Goal: Task Accomplishment & Management: Manage account settings

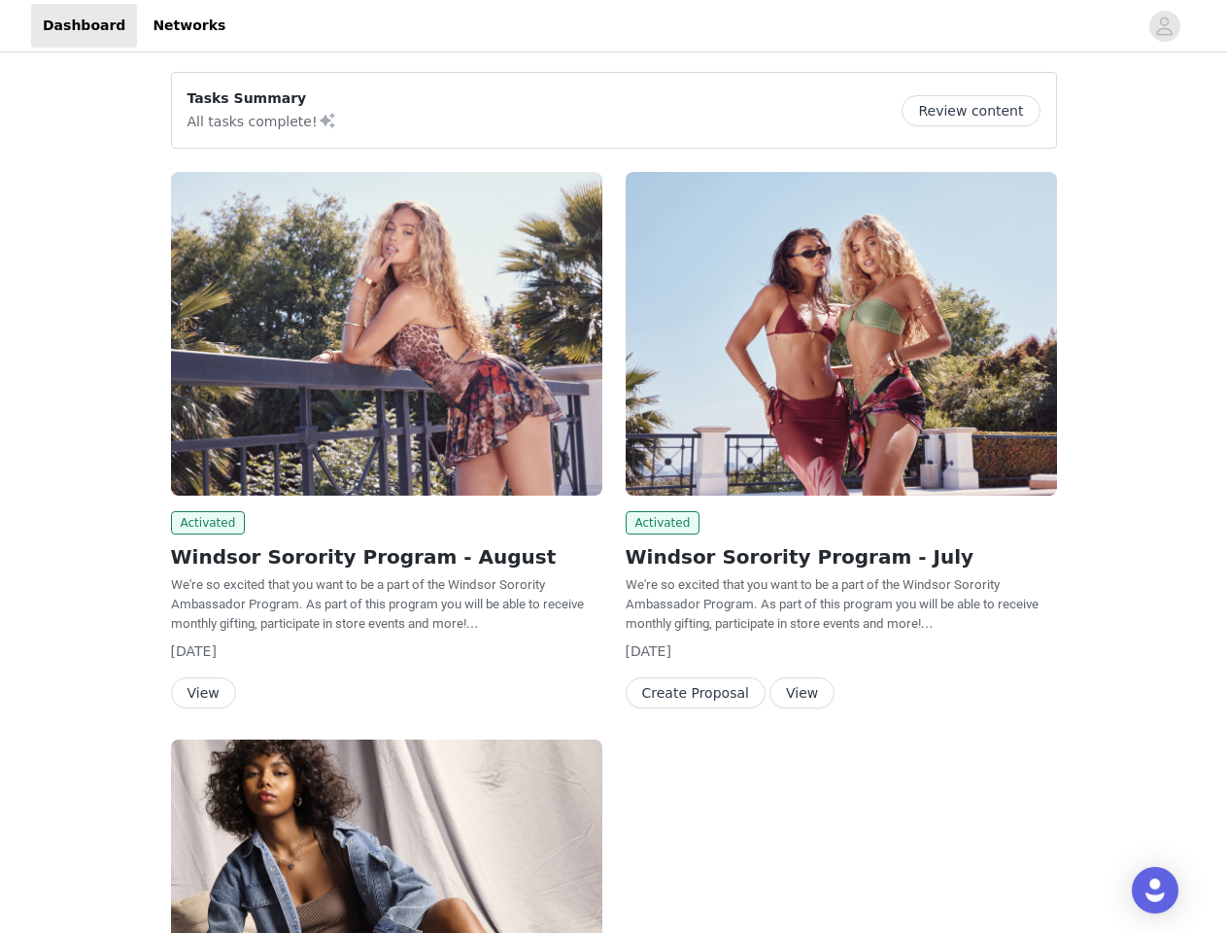
click at [614, 466] on div "Activated Windsor Sorority Program - July We're so excited that you want to be …" at bounding box center [841, 443] width 455 height 567
click at [613, 26] on div at bounding box center [687, 26] width 901 height 44
click at [1165, 26] on icon "avatar" at bounding box center [1164, 26] width 18 height 31
click at [978, 111] on div "Tasks Summary All tasks complete! Review content Activated Windsor Sorority Pro…" at bounding box center [613, 714] width 1227 height 1317
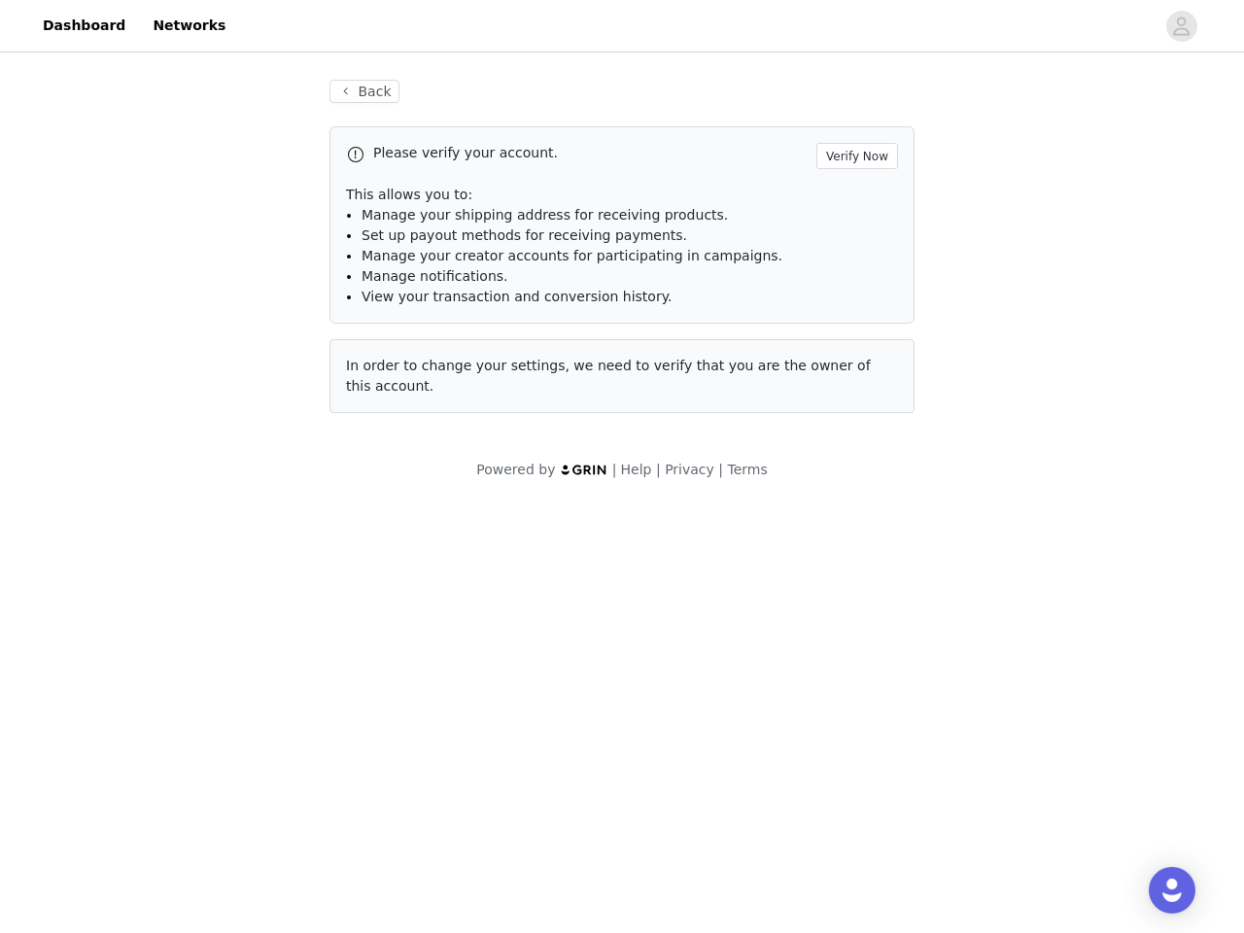
click at [387, 333] on div "Please verify your account. Verify Now This allows you to: Manage your shipping…" at bounding box center [621, 269] width 585 height 287
click at [205, 523] on body "Dashboard Networks Back Please verify your account. Verify Now This allows you …" at bounding box center [622, 466] width 1244 height 933
click at [202, 693] on body "Dashboard Networks Back Please verify your account. Verify Now This allows you …" at bounding box center [622, 466] width 1244 height 933
click at [841, 333] on div "Please verify your account. Verify Now This allows you to: Manage your shipping…" at bounding box center [621, 269] width 585 height 287
click at [660, 523] on body "Dashboard Networks Back Please verify your account. Verify Now This allows you …" at bounding box center [622, 466] width 1244 height 933
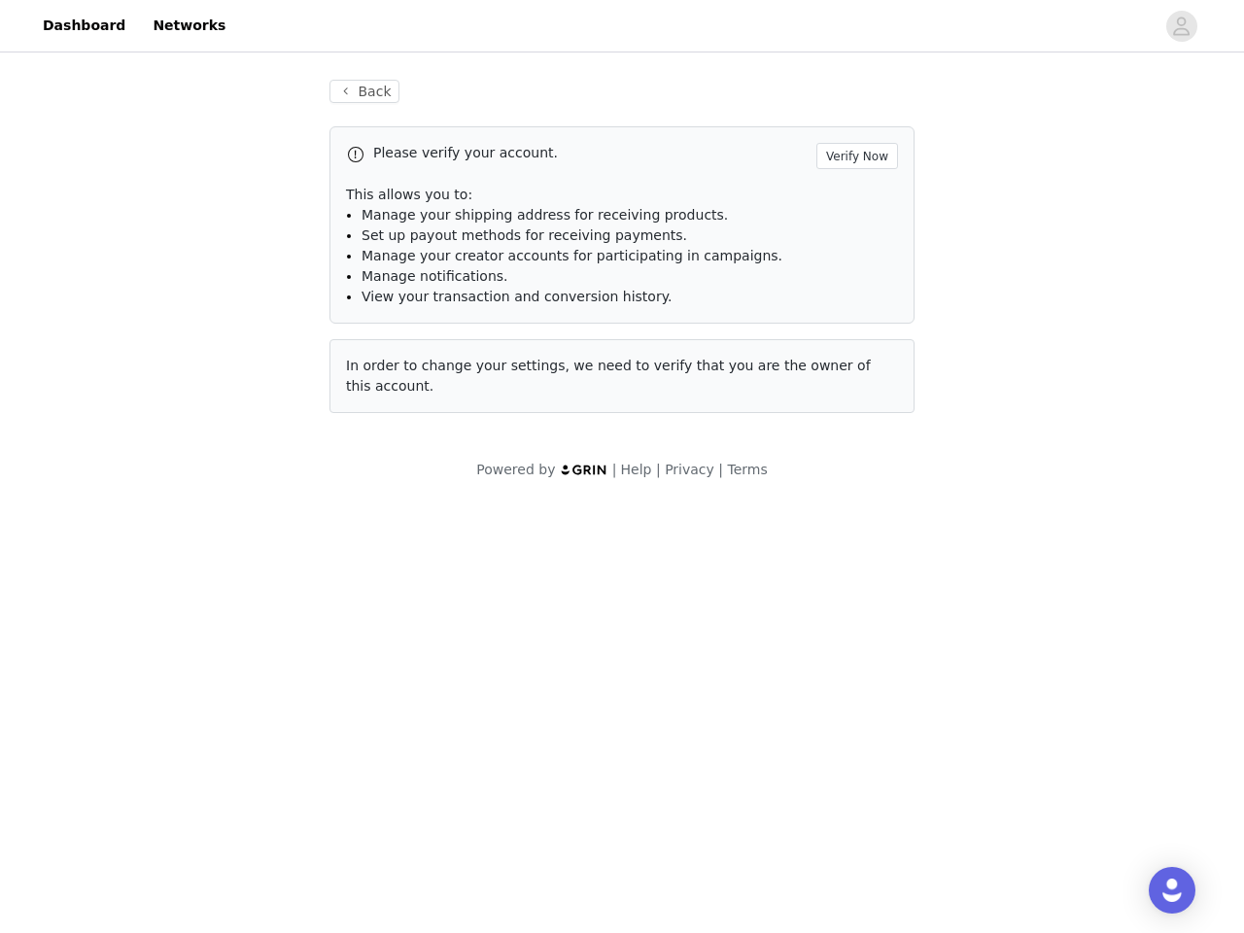
click at [690, 693] on body "Dashboard Networks Back Please verify your account. Verify Now This allows you …" at bounding box center [622, 466] width 1244 height 933
